Goal: Task Accomplishment & Management: Manage account settings

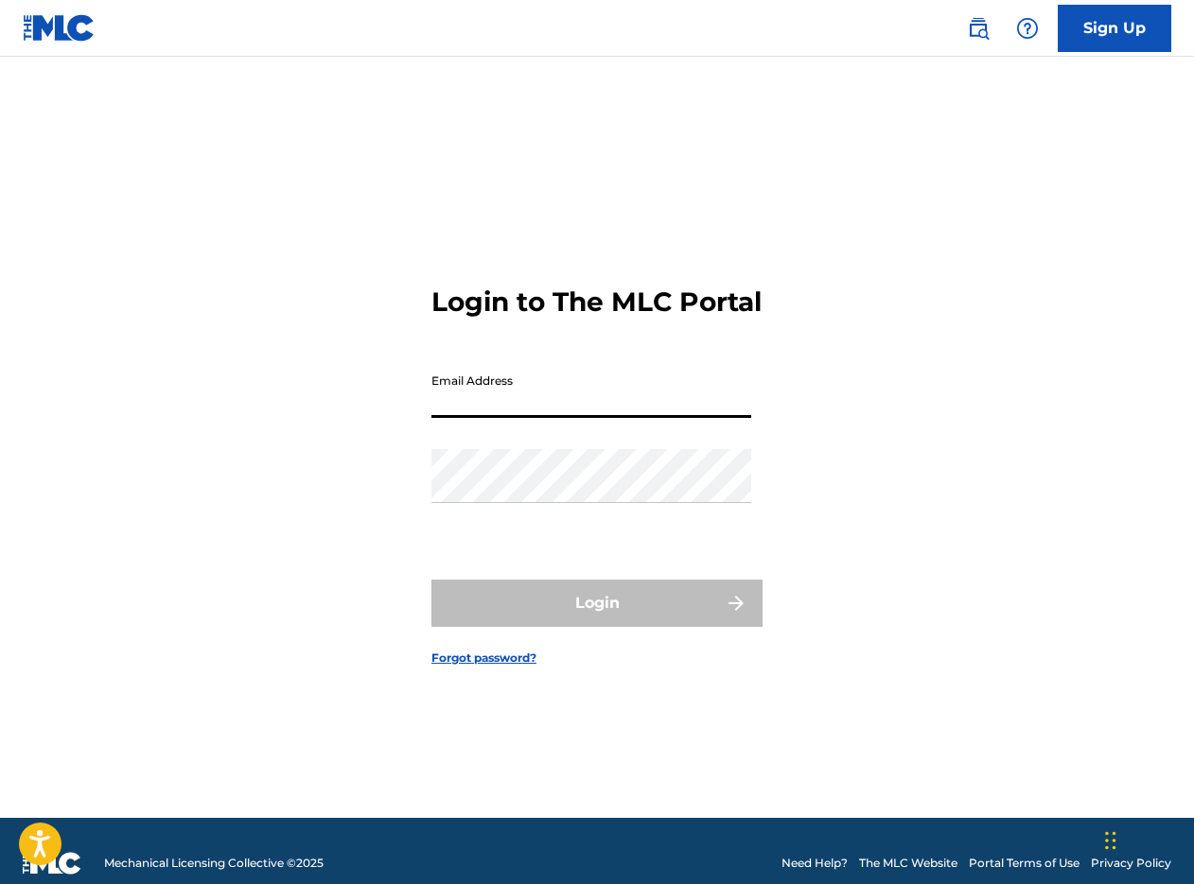
click at [542, 399] on input "Email Address" at bounding box center [591, 391] width 320 height 54
type input "[EMAIL_ADDRESS][DOMAIN_NAME]"
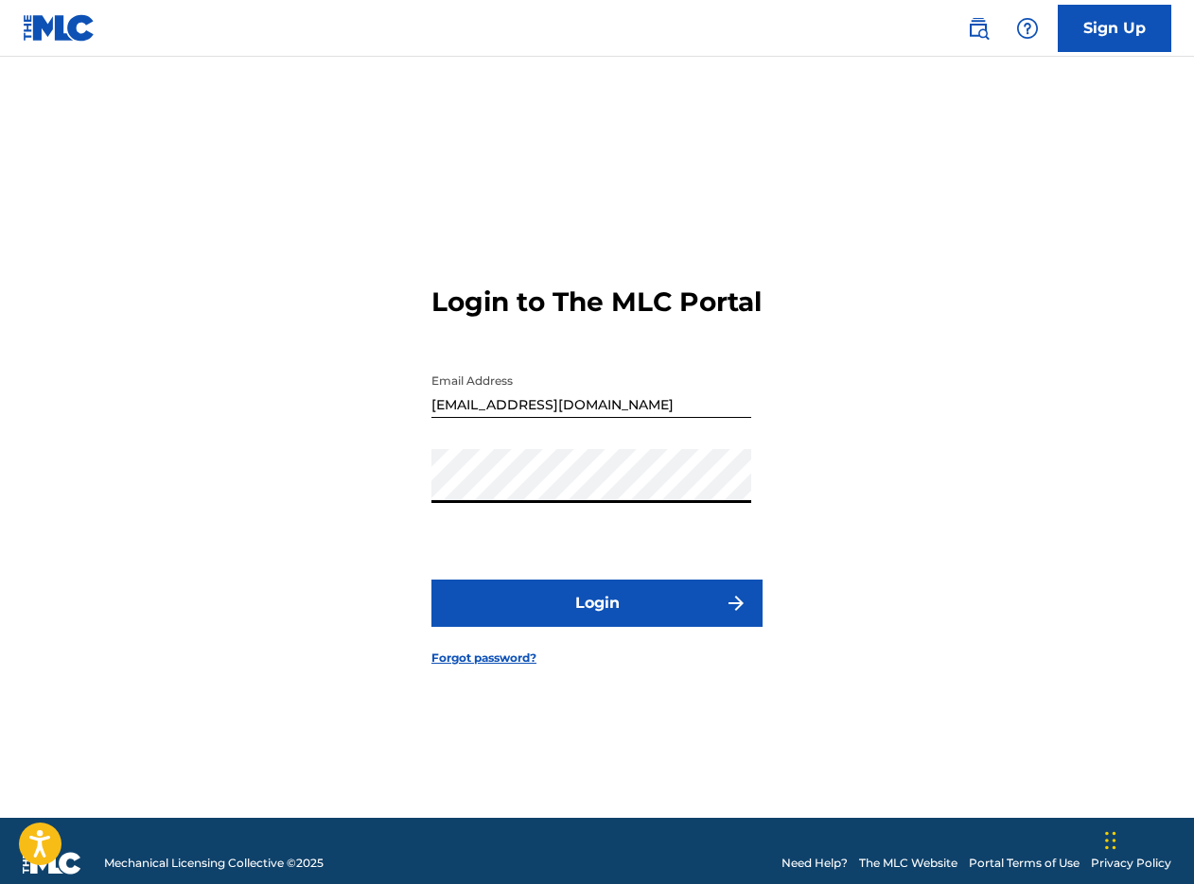
click at [583, 624] on button "Login" at bounding box center [596, 603] width 331 height 47
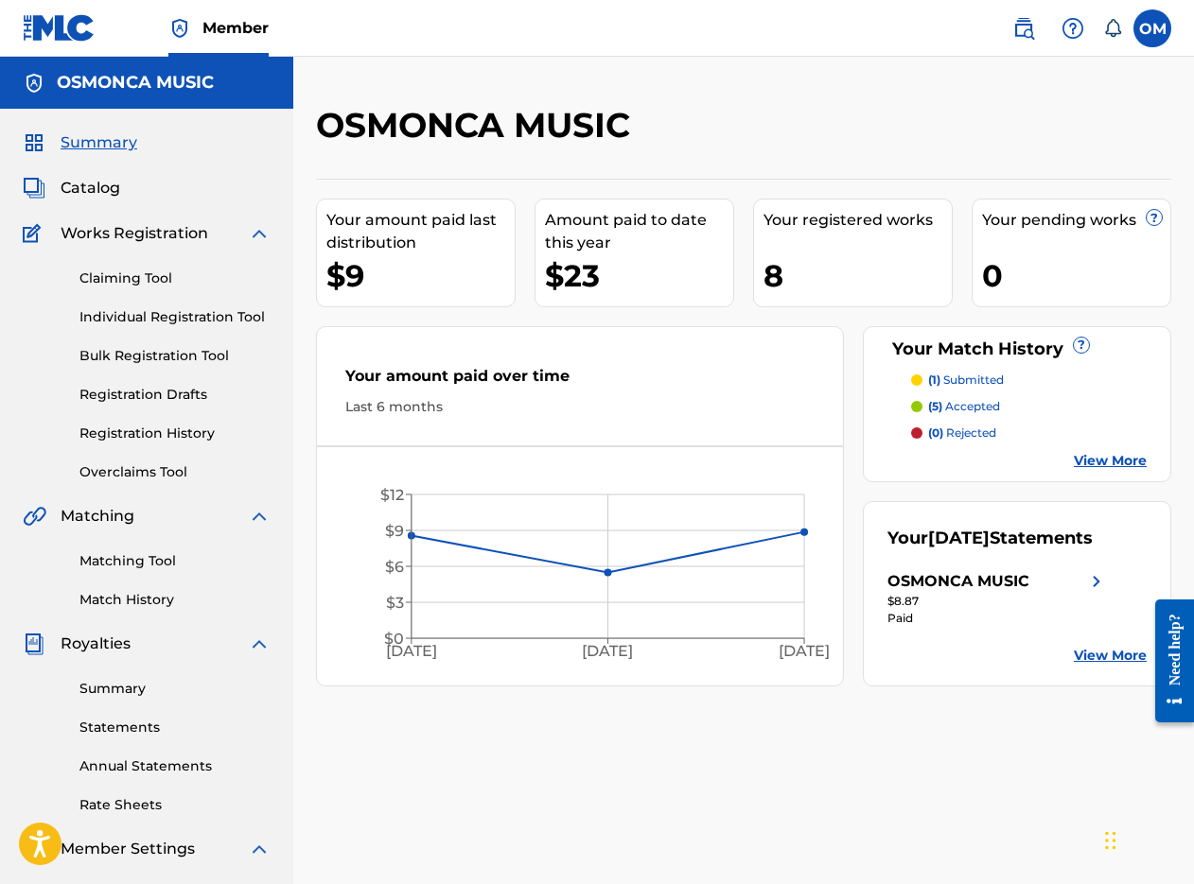
click at [1145, 21] on label at bounding box center [1152, 28] width 38 height 38
click at [1152, 28] on input "OM [PERSON_NAME] [EMAIL_ADDRESS][DOMAIN_NAME] Notification Preferences Profile …" at bounding box center [1152, 28] width 0 height 0
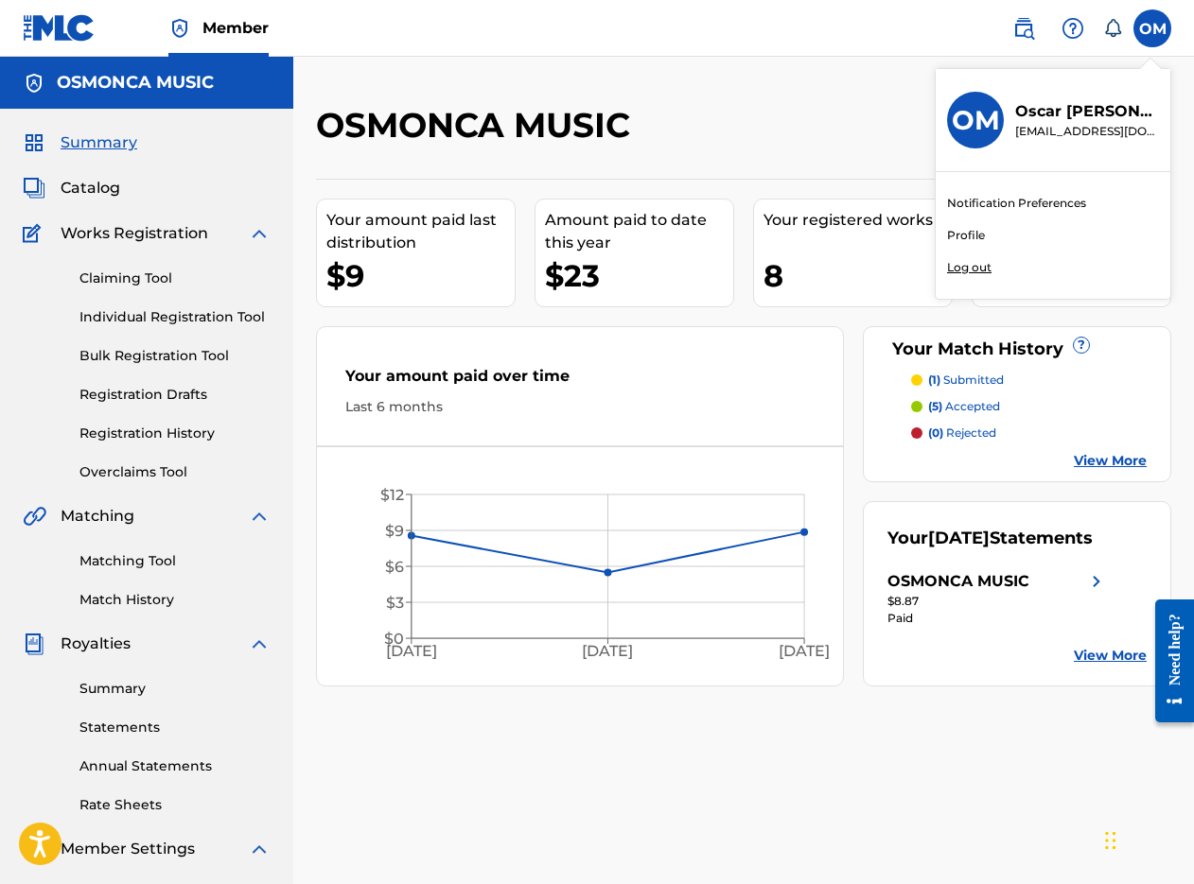
click at [962, 266] on p "Log out" at bounding box center [969, 267] width 44 height 17
click at [1152, 28] on input "OM [PERSON_NAME] [EMAIL_ADDRESS][DOMAIN_NAME] Notification Preferences Profile …" at bounding box center [1152, 28] width 0 height 0
